Goal: Information Seeking & Learning: Learn about a topic

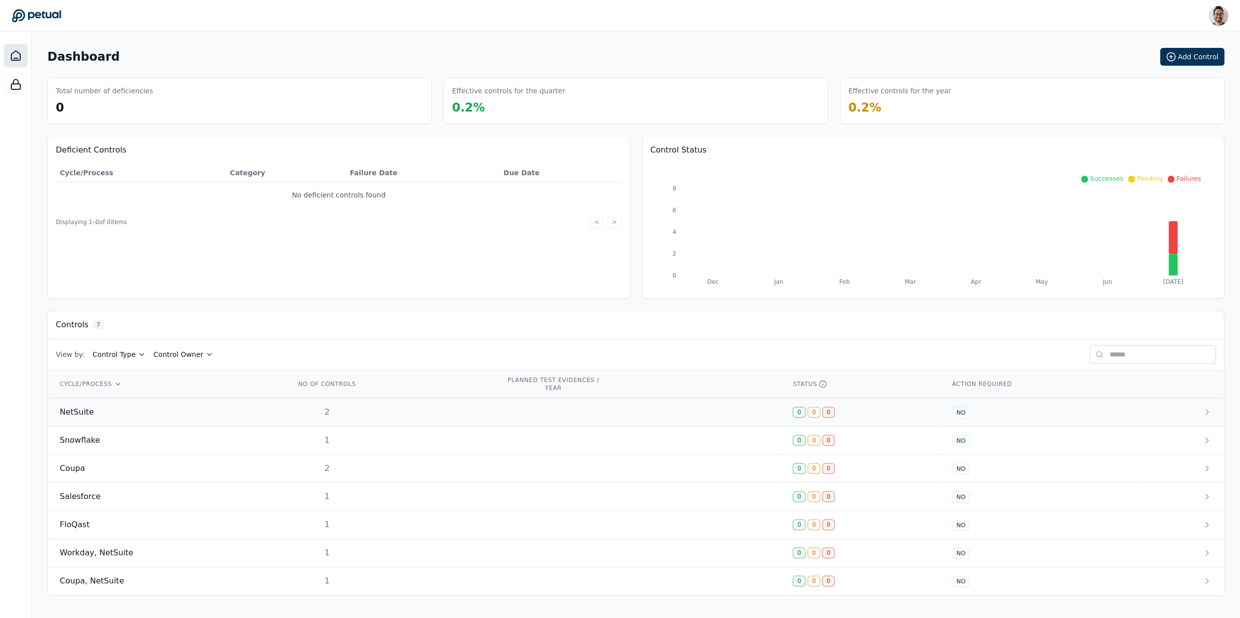
click at [133, 415] on div "NetSuite" at bounding box center [166, 412] width 212 height 12
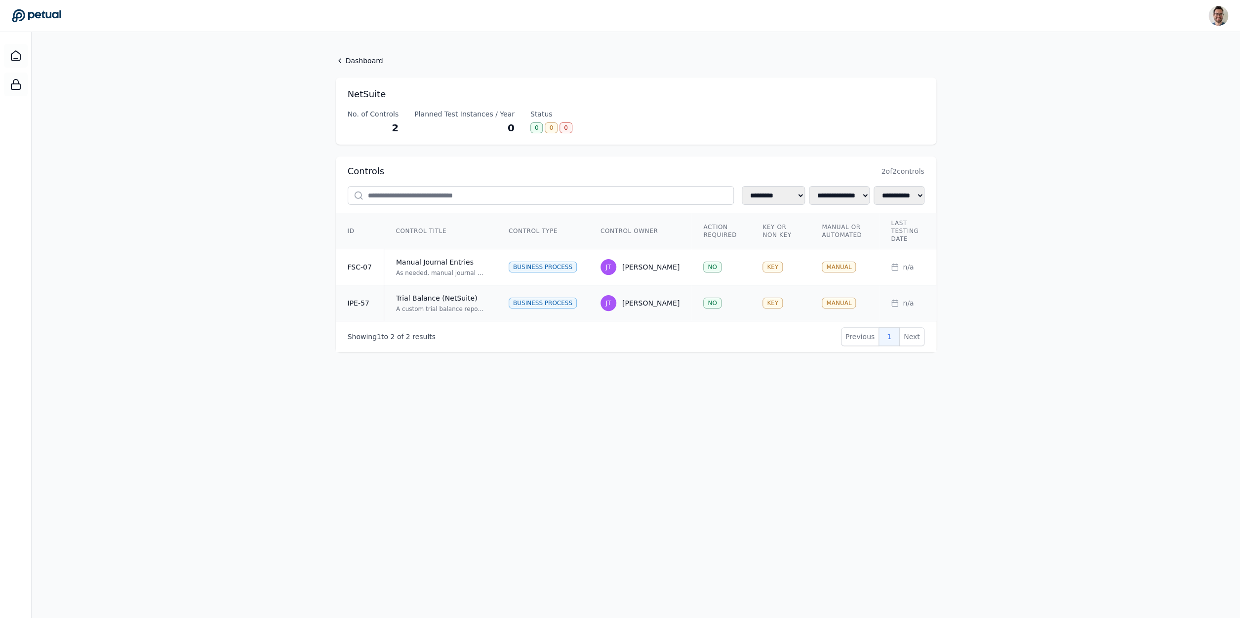
click at [424, 296] on div "Trial Balance (NetSuite)" at bounding box center [440, 298] width 89 height 10
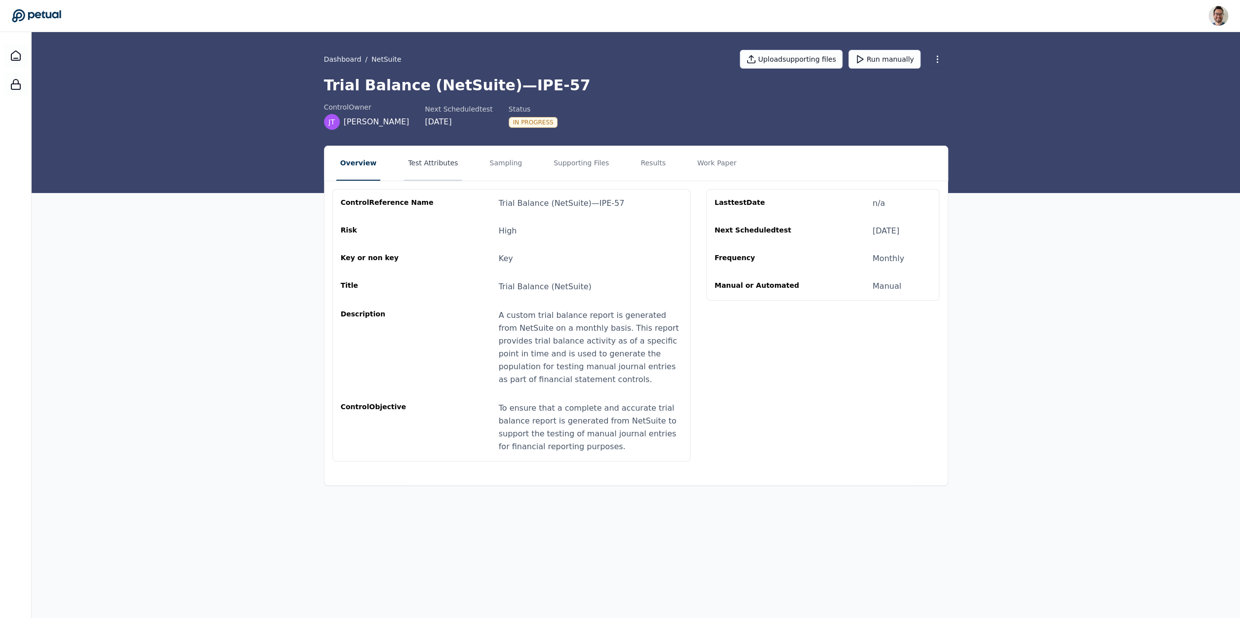
click at [427, 156] on button "Test Attributes" at bounding box center [433, 163] width 58 height 35
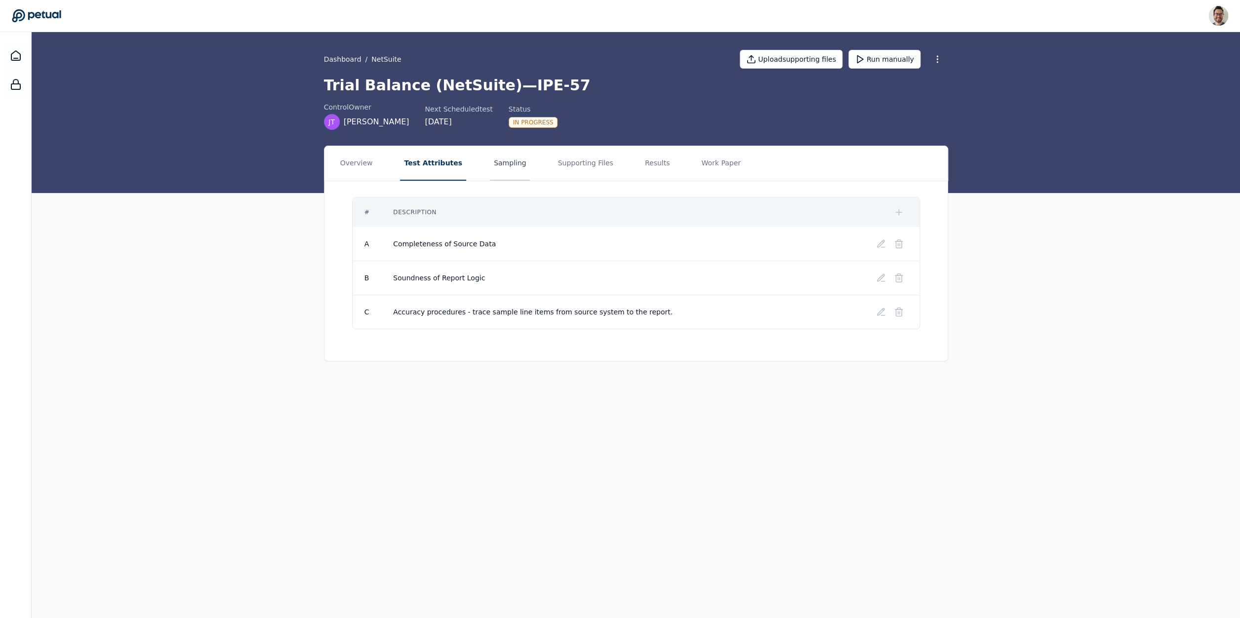
click at [498, 174] on button "Sampling" at bounding box center [510, 163] width 40 height 35
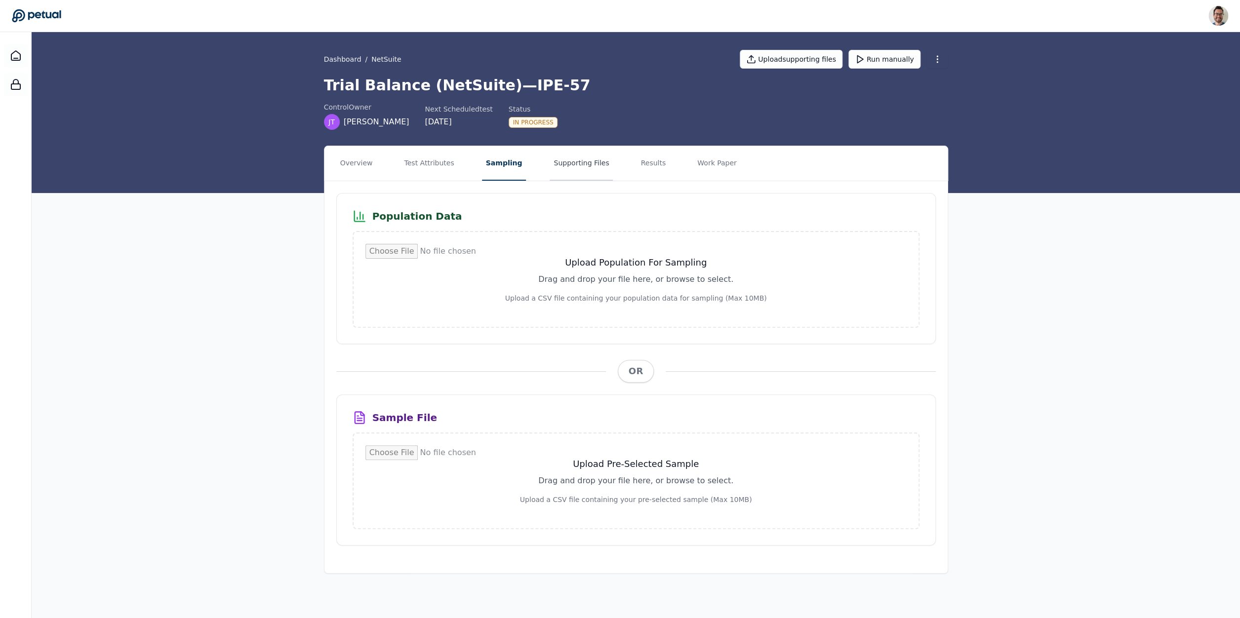
click at [559, 164] on button "Supporting Files" at bounding box center [580, 163] width 63 height 35
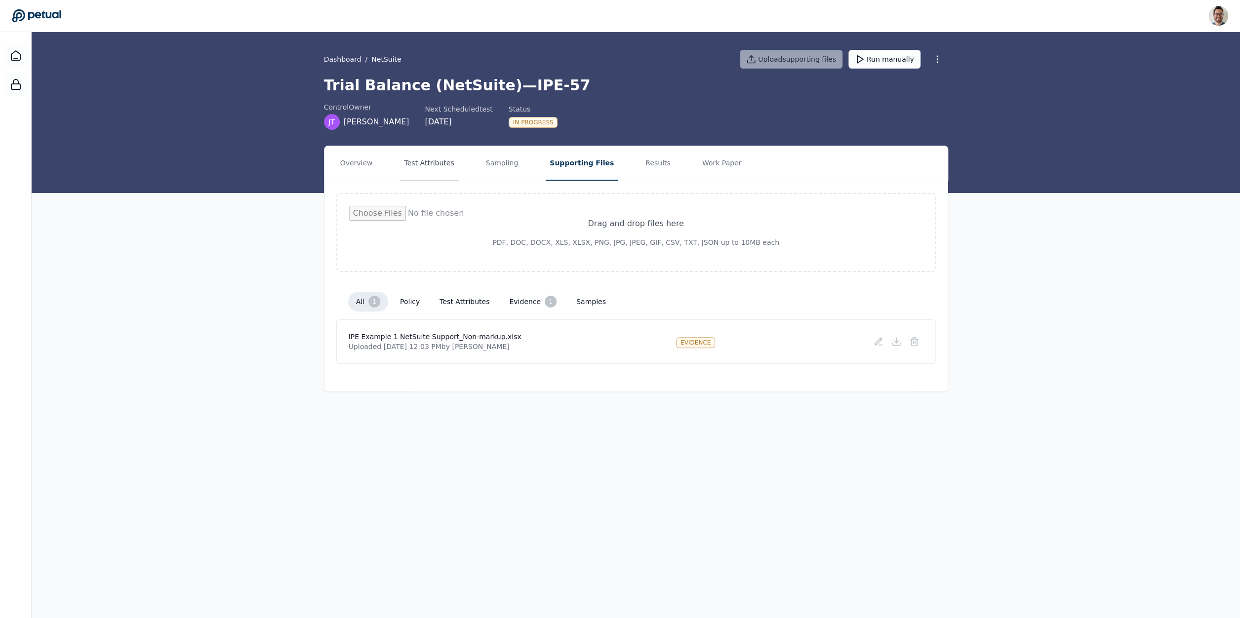
click at [416, 168] on button "Test Attributes" at bounding box center [429, 163] width 58 height 35
